Goal: Book appointment/travel/reservation

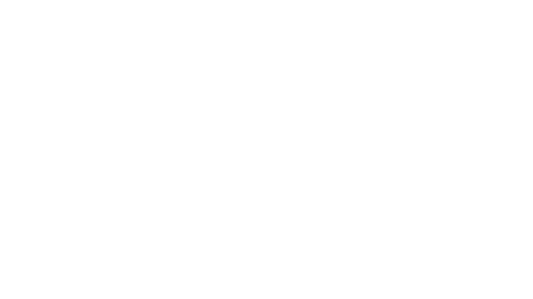
select select
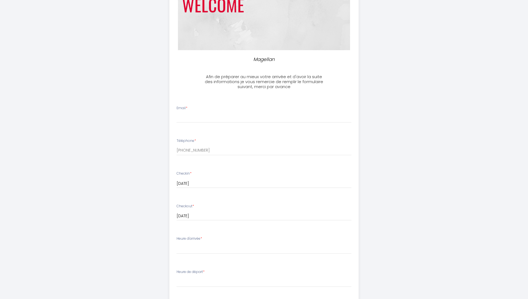
scroll to position [83, 0]
click at [197, 118] on input "Email *" at bounding box center [264, 116] width 175 height 10
type input "[EMAIL_ADDRESS][DOMAIN_NAME]"
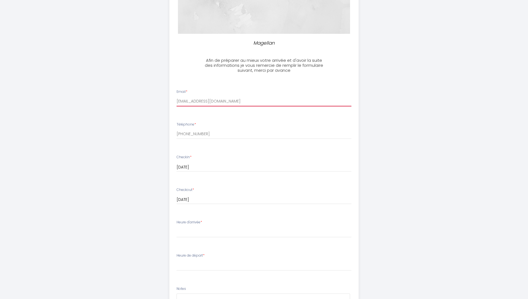
scroll to position [111, 0]
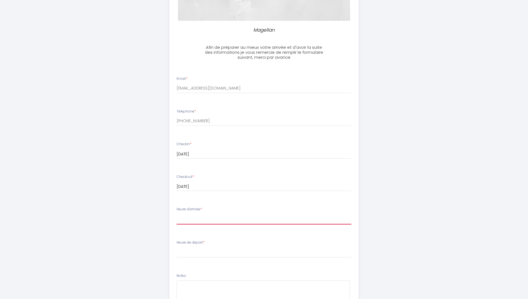
click at [202, 220] on select "15:00 15:30 16:00 16:30 17:00 17:30 18:00 18:30 19:00 19:30 20:00 20:30 21:00 2…" at bounding box center [264, 219] width 175 height 11
click at [194, 219] on select "15:00 15:30 16:00 16:30 17:00 17:30 18:00 18:30 19:00 19:30 20:00 20:30 21:00 2…" at bounding box center [264, 219] width 175 height 11
select select "18:30"
click at [177, 214] on select "15:00 15:30 16:00 16:30 17:00 17:30 18:00 18:30 19:00 19:30 20:00 20:30 21:00 2…" at bounding box center [264, 219] width 175 height 11
click at [183, 256] on select "00:00 00:30 01:00 01:30 02:00 02:30 03:00 03:30 04:00 04:30 05:00 05:30 06:00 0…" at bounding box center [264, 252] width 175 height 11
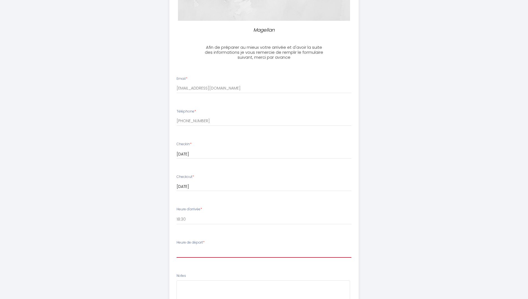
click at [188, 252] on select "00:00 00:30 01:00 01:30 02:00 02:30 03:00 03:30 04:00 04:30 05:00 05:30 06:00 0…" at bounding box center [264, 252] width 175 height 11
select select "10:00"
click at [177, 247] on select "00:00 00:30 01:00 01:30 02:00 02:30 03:00 03:30 04:00 04:30 05:00 05:30 06:00 0…" at bounding box center [264, 252] width 175 height 11
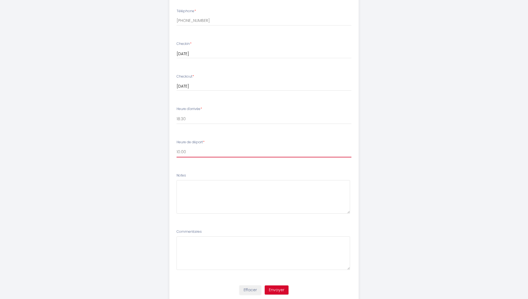
scroll to position [229, 0]
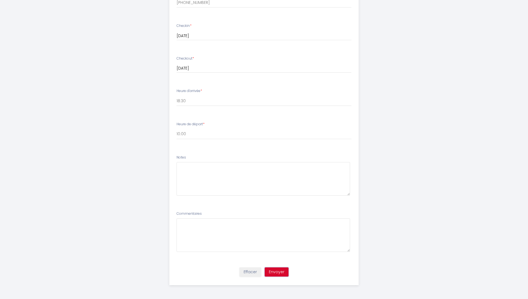
click at [275, 272] on button "Envoyer" at bounding box center [277, 272] width 24 height 9
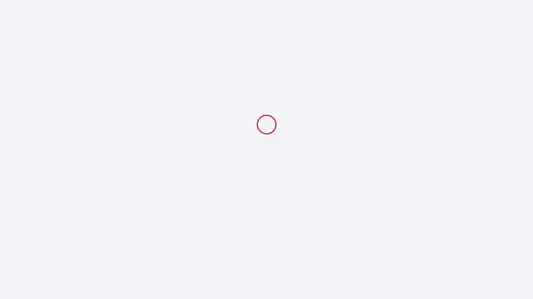
select select "18:30"
select select "10:00"
